Goal: Task Accomplishment & Management: Use online tool/utility

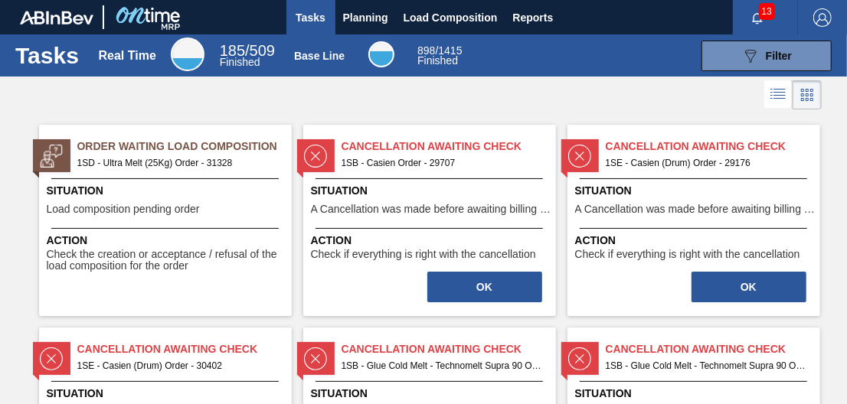
click at [168, 166] on span "1SD - Ultra Melt (25Kg) Order - 31328" at bounding box center [178, 163] width 202 height 17
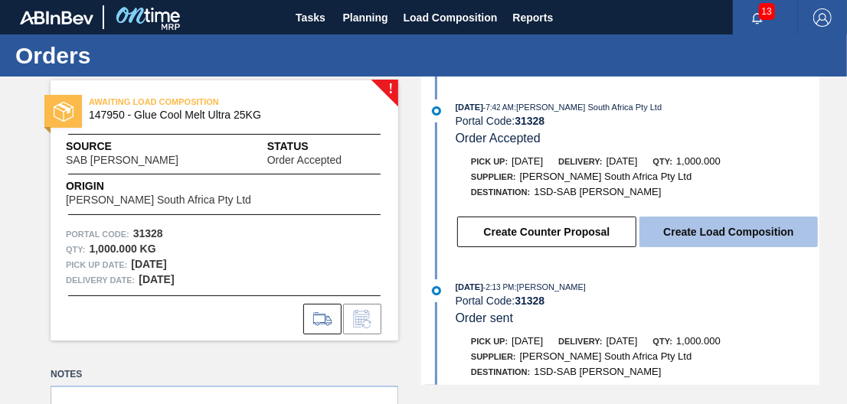
click at [711, 237] on button "Create Load Composition" at bounding box center [729, 232] width 178 height 31
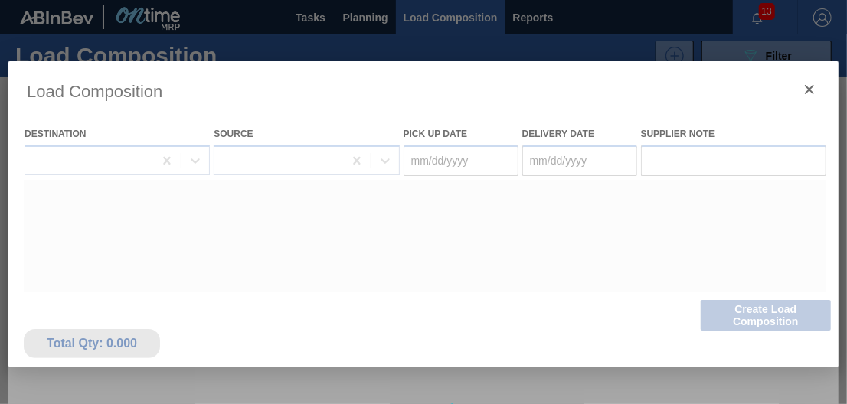
type Date "[DATE]"
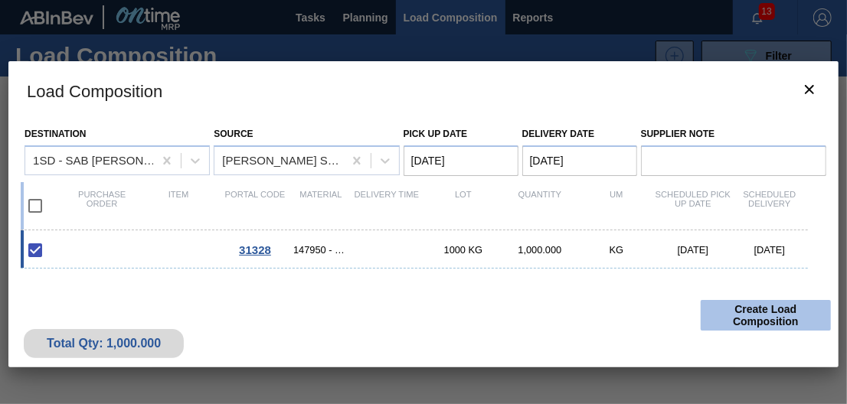
click at [772, 310] on button "Create Load Composition" at bounding box center [766, 315] width 130 height 31
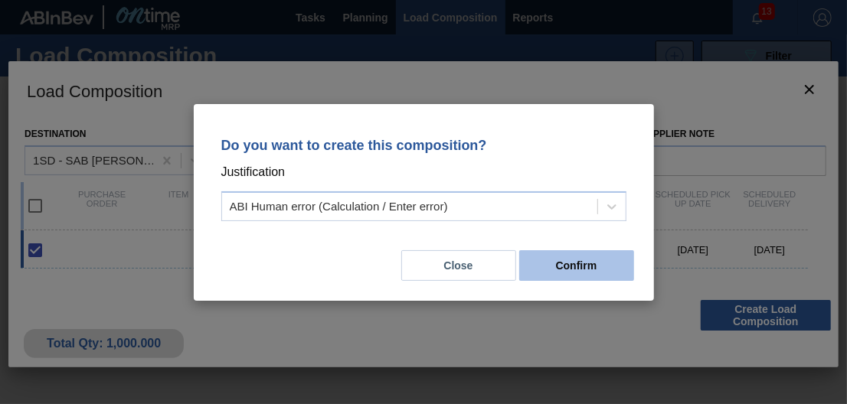
click at [590, 263] on button "Confirm" at bounding box center [576, 265] width 115 height 31
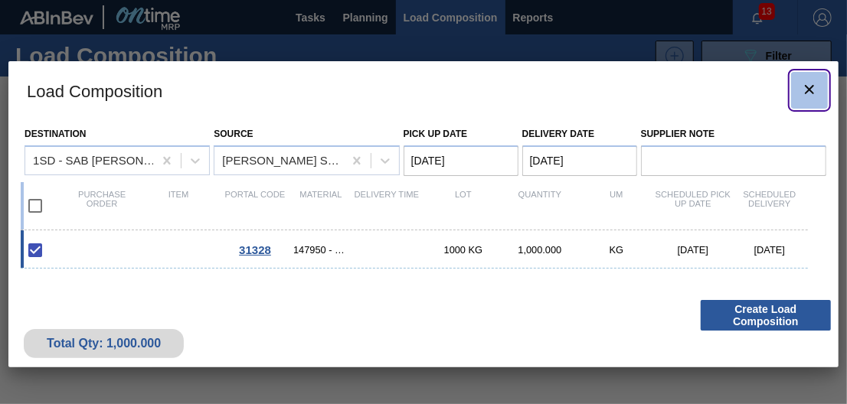
click at [815, 90] on icon "botão de ícone" at bounding box center [809, 89] width 18 height 18
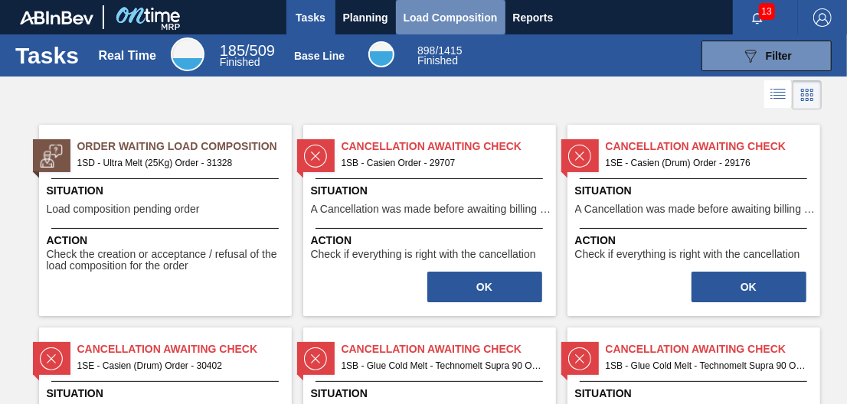
click at [424, 14] on span "Load Composition" at bounding box center [451, 17] width 94 height 18
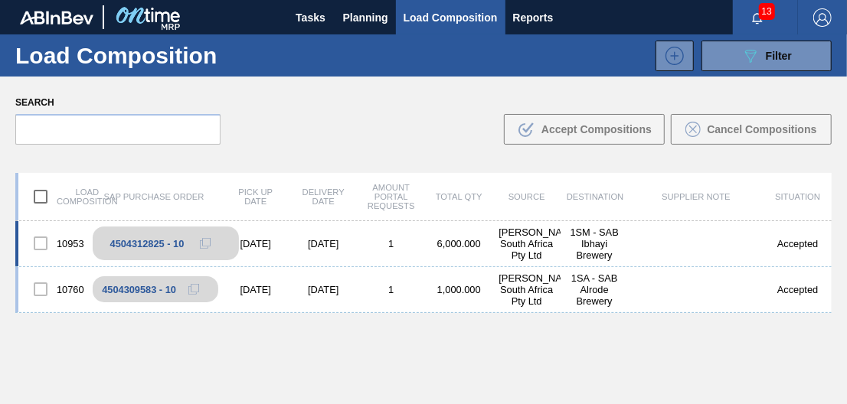
click at [132, 247] on div "4504312825 - 10" at bounding box center [147, 243] width 74 height 11
click at [54, 244] on div at bounding box center [41, 243] width 32 height 32
click at [83, 247] on div "10953" at bounding box center [52, 243] width 68 height 32
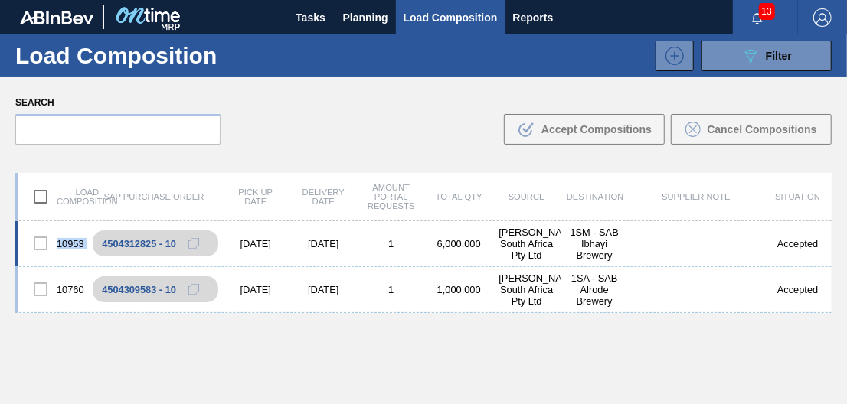
click at [83, 247] on div "10953" at bounding box center [52, 243] width 68 height 32
click at [371, 15] on span "Planning" at bounding box center [365, 17] width 45 height 18
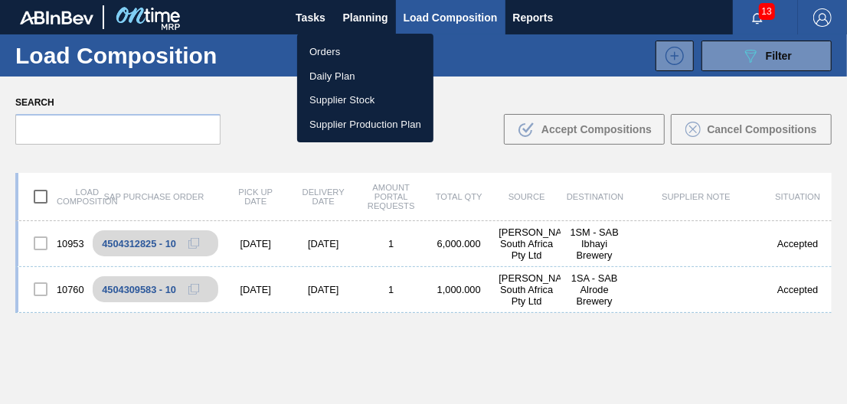
click at [304, 12] on div at bounding box center [423, 202] width 847 height 404
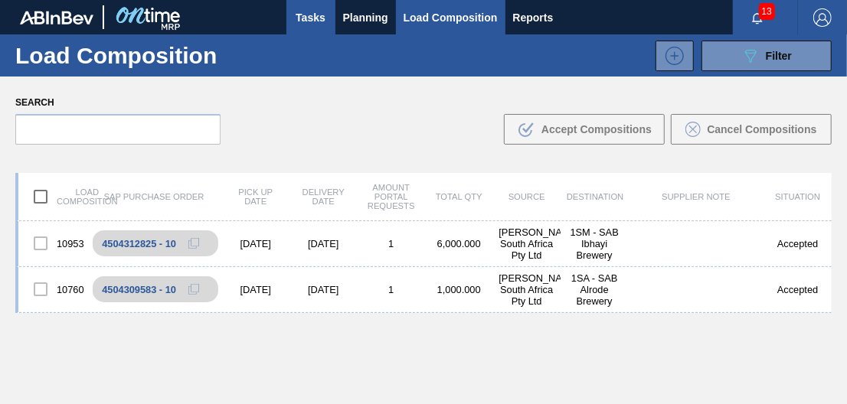
click at [313, 21] on span "Tasks" at bounding box center [311, 17] width 34 height 18
